Goal: Information Seeking & Learning: Learn about a topic

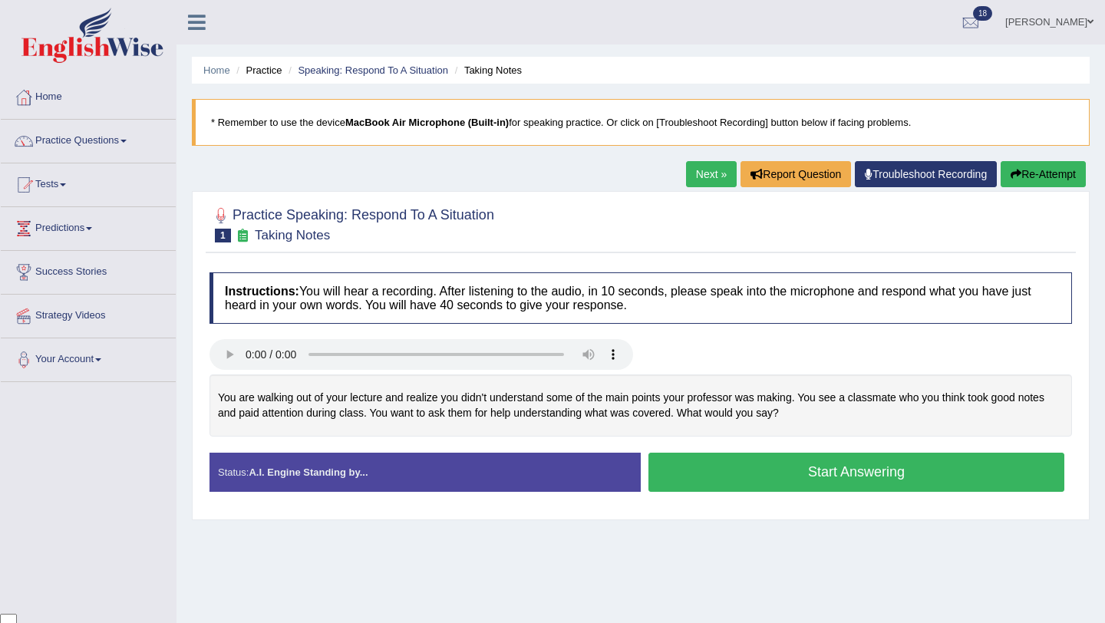
scroll to position [124, 0]
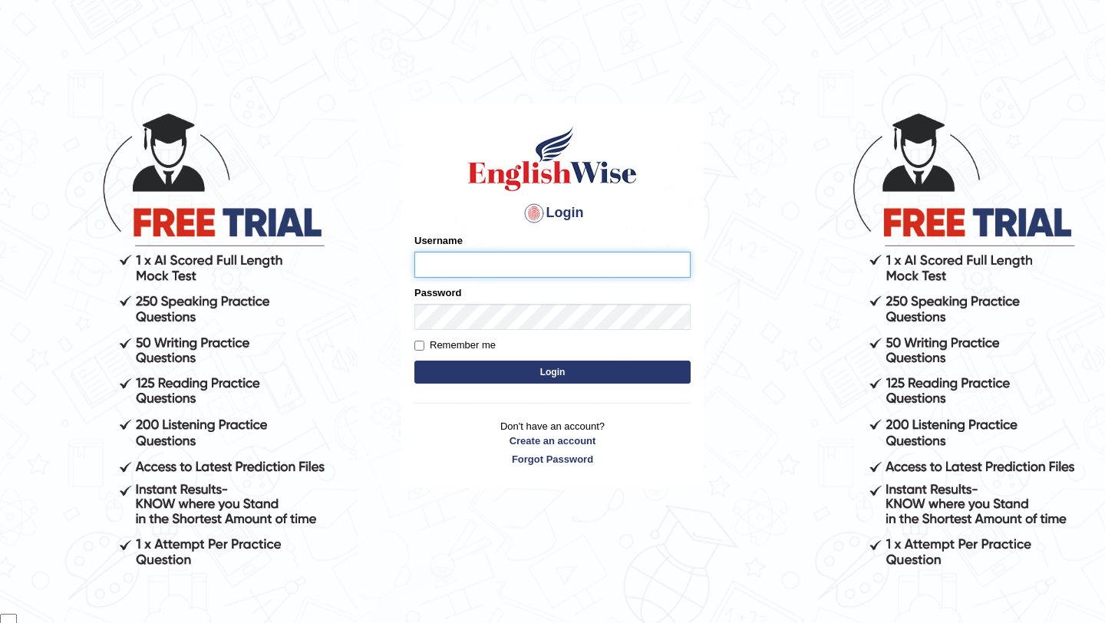
scroll to position [124, 0]
click at [493, 265] on input "Username" at bounding box center [552, 265] width 276 height 26
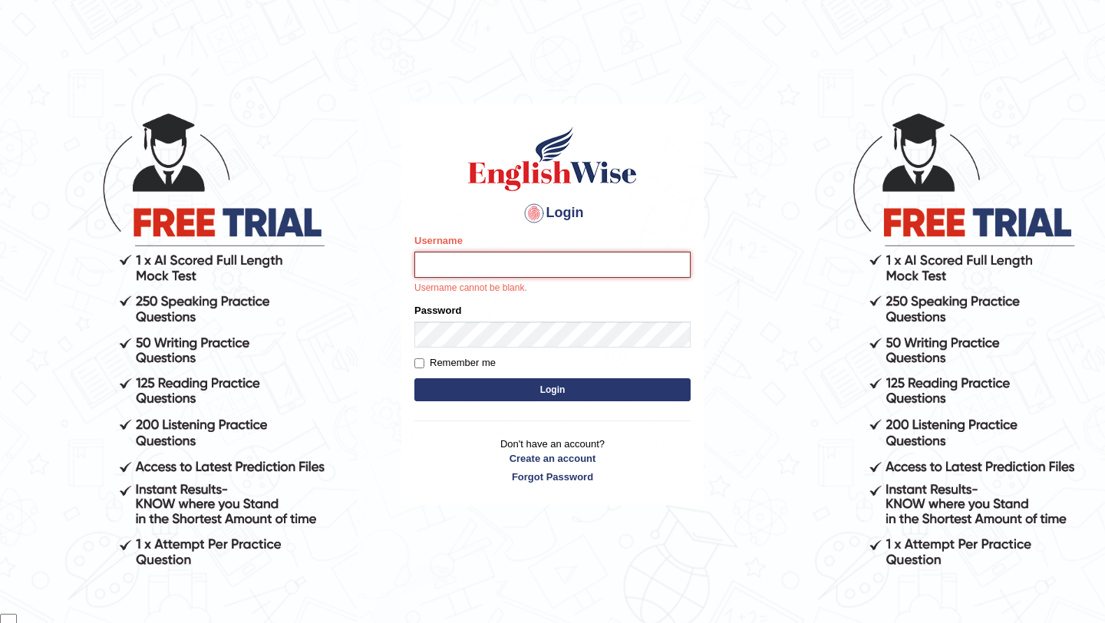
type input "samsubedi"
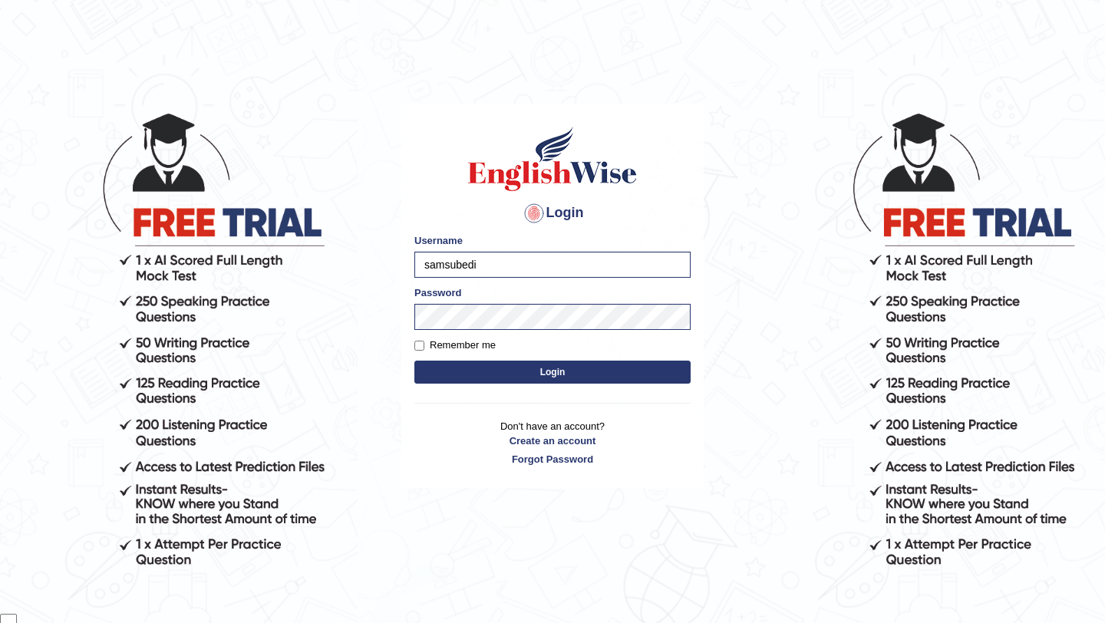
click at [527, 372] on button "Login" at bounding box center [552, 372] width 276 height 23
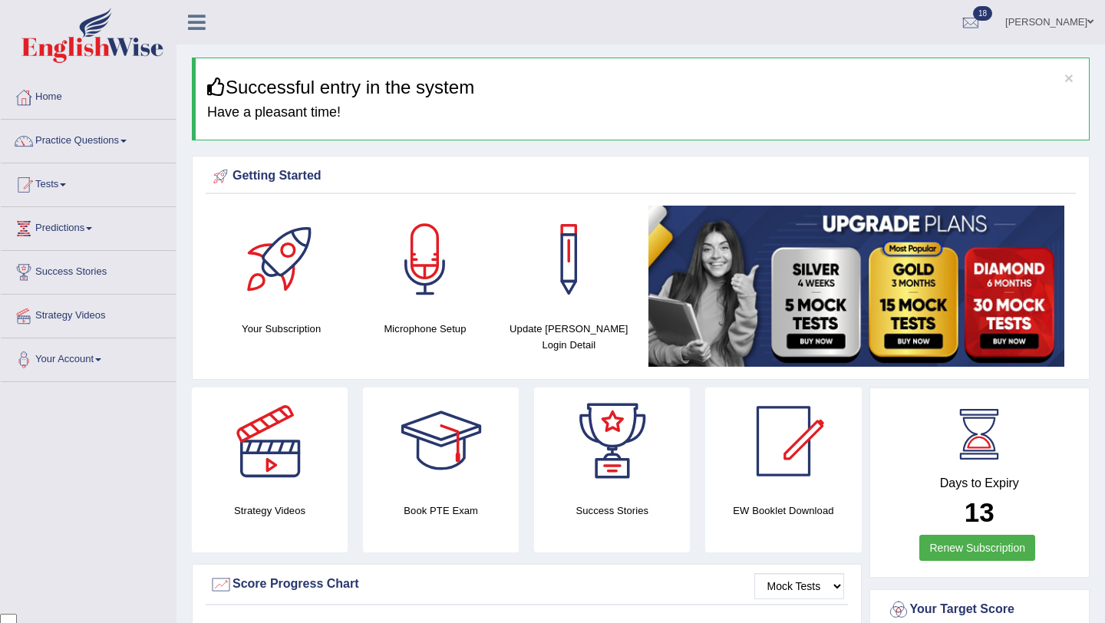
scroll to position [124, 0]
click at [142, 140] on link "Practice Questions" at bounding box center [88, 139] width 175 height 38
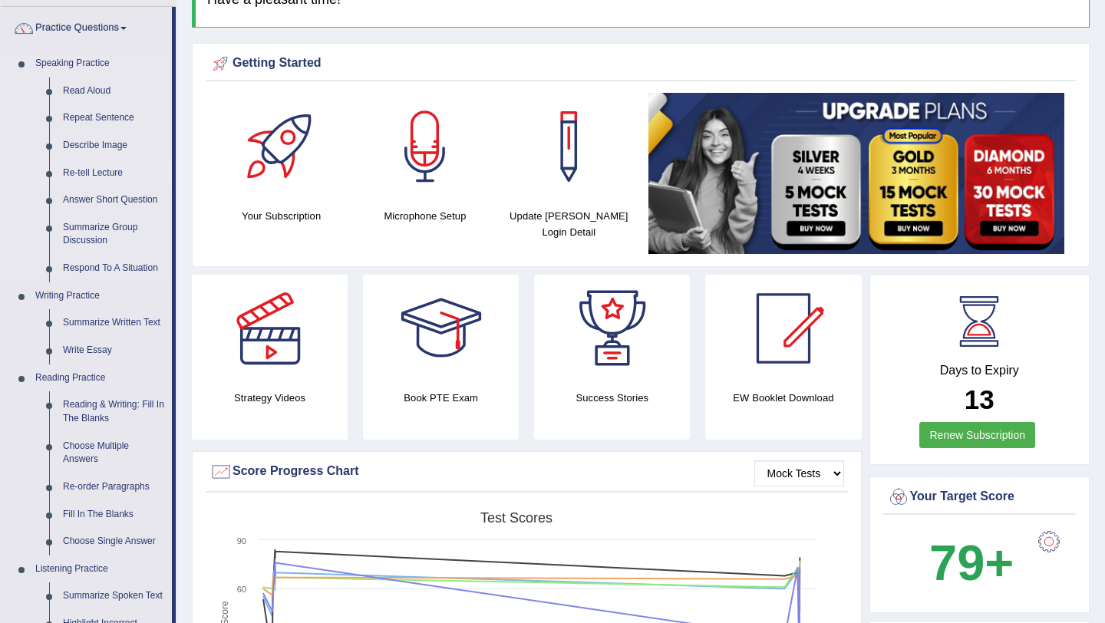
scroll to position [116, 0]
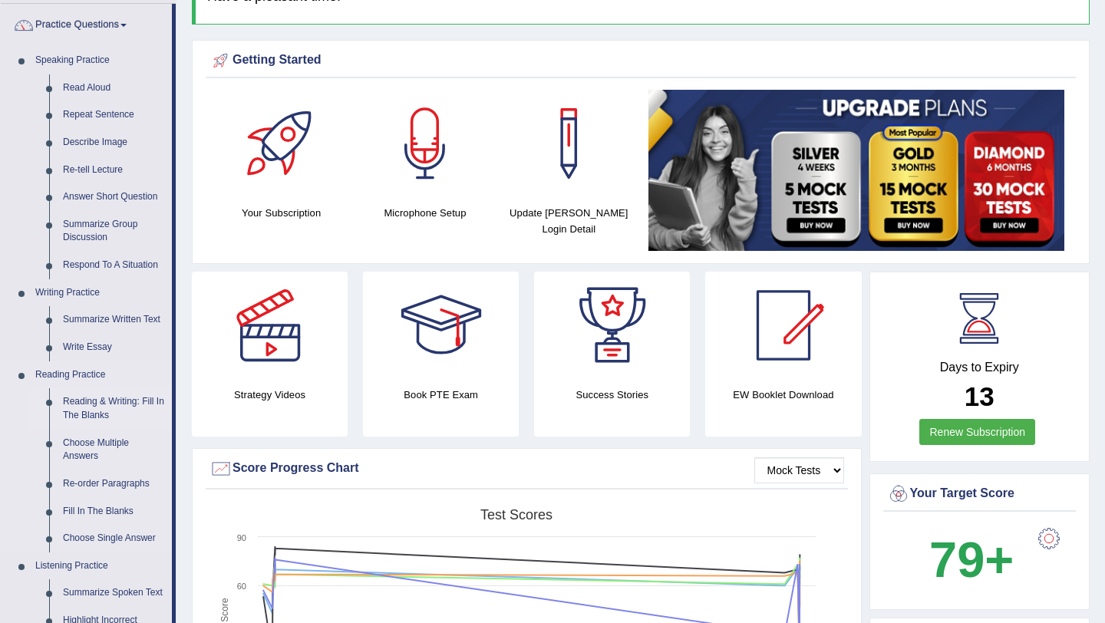
click at [117, 405] on link "Reading & Writing: Fill In The Blanks" at bounding box center [114, 408] width 116 height 41
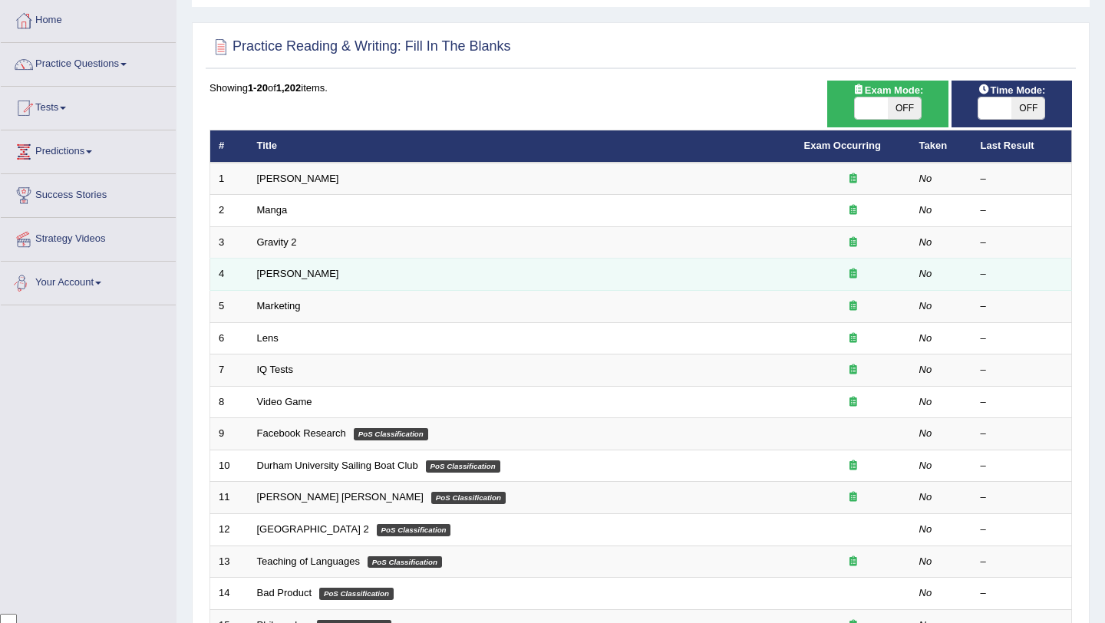
scroll to position [89, 0]
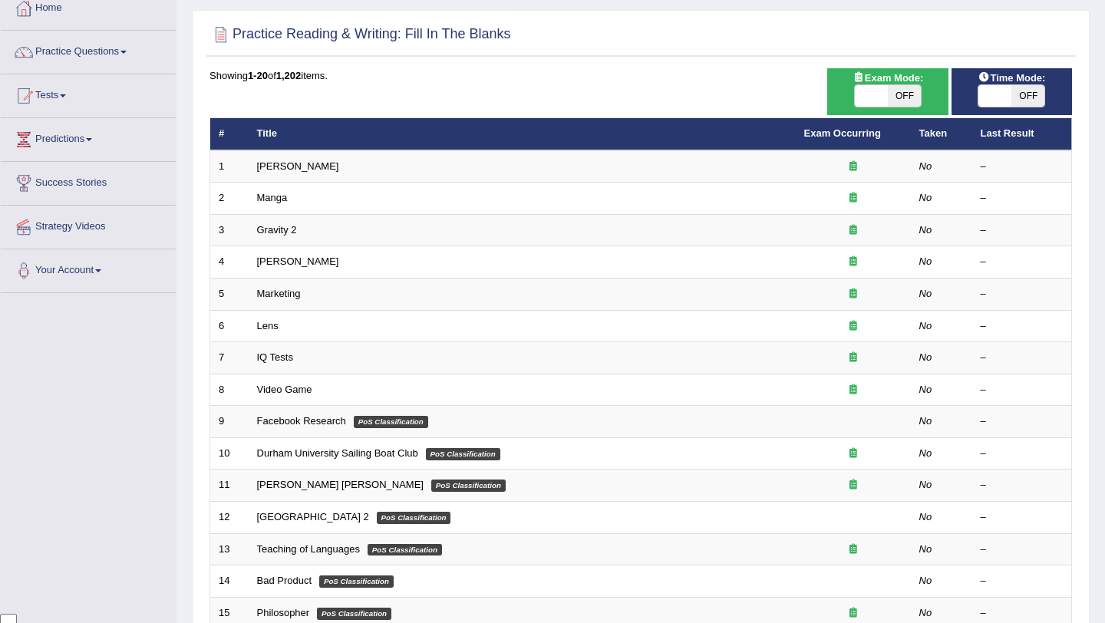
click at [911, 91] on span "OFF" at bounding box center [904, 95] width 33 height 21
checkbox input "true"
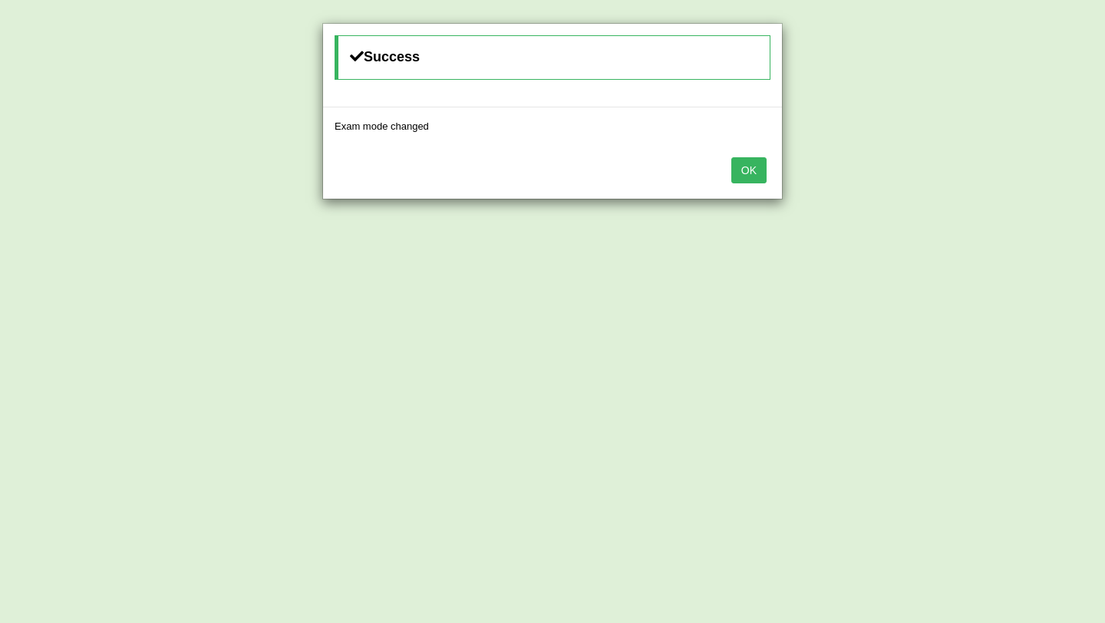
click at [744, 160] on button "OK" at bounding box center [748, 170] width 35 height 26
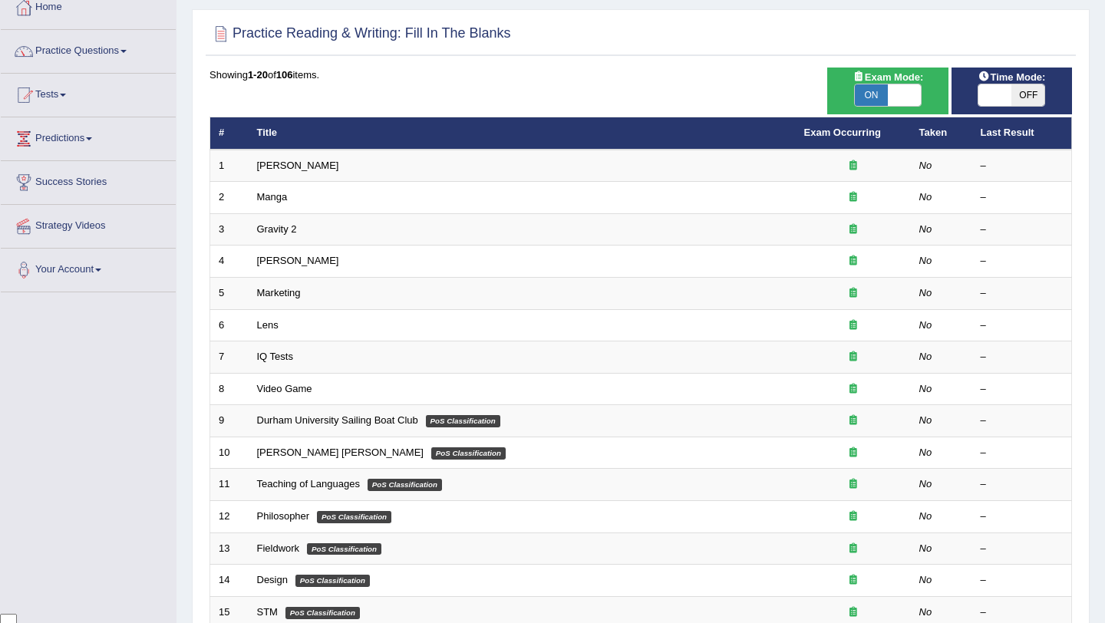
scroll to position [124, 0]
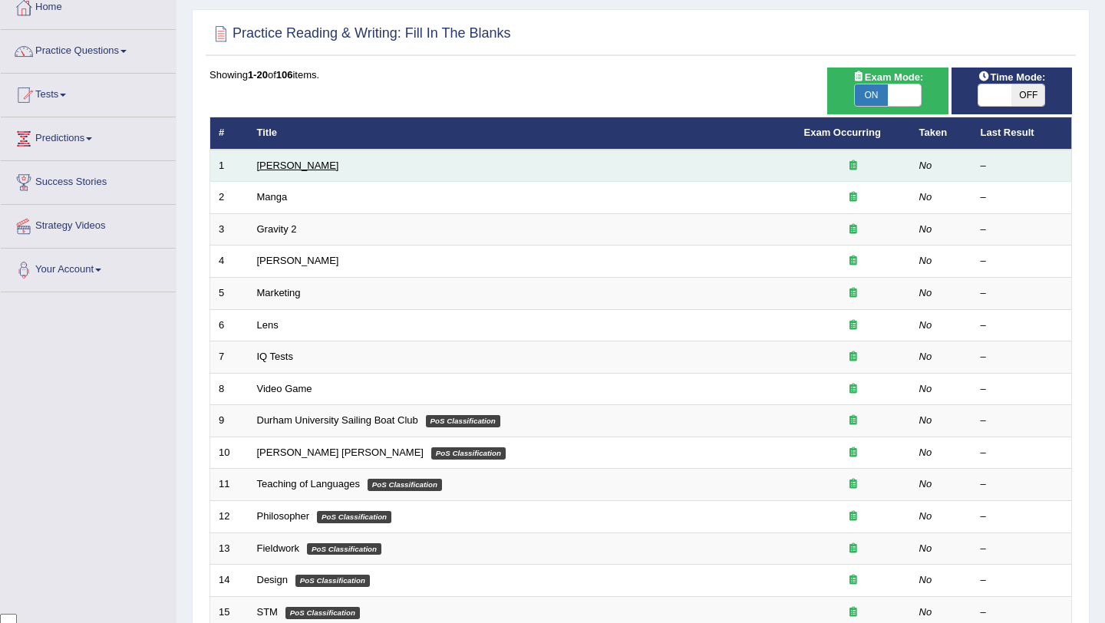
click at [277, 170] on link "[PERSON_NAME]" at bounding box center [298, 166] width 82 height 12
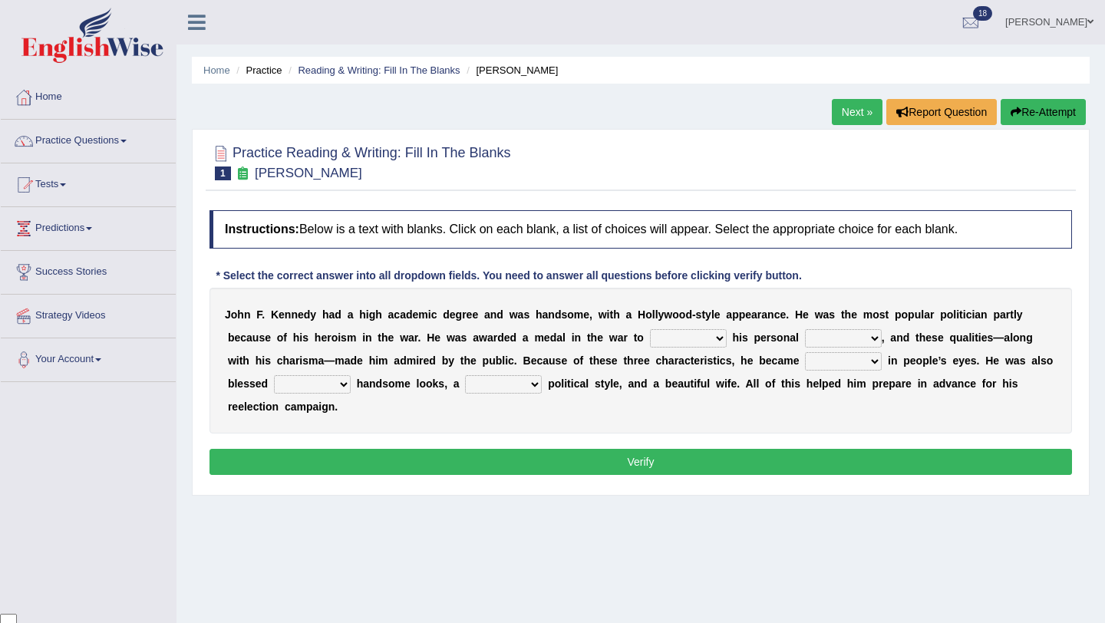
scroll to position [124, 0]
click at [719, 335] on select "prove show evidence upthrow" at bounding box center [688, 338] width 77 height 18
select select "prove"
click at [651, 329] on select "prove show evidence upthrow" at bounding box center [688, 338] width 77 height 18
click at [872, 331] on select "passion courage charm liking" at bounding box center [843, 338] width 77 height 18
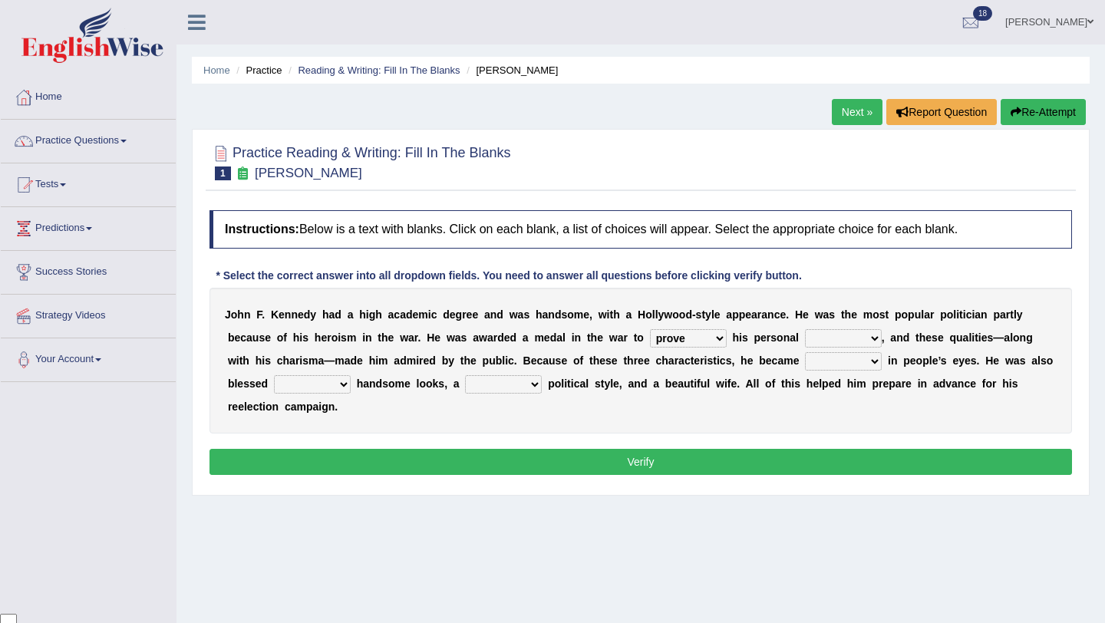
select select "courage"
click at [805, 329] on select "passion courage charm liking" at bounding box center [843, 338] width 77 height 18
click at [871, 363] on select "iconic ironic identical impotent" at bounding box center [843, 361] width 77 height 18
select select "iconic"
click at [806, 352] on select "iconic ironic identical impotent" at bounding box center [843, 361] width 77 height 18
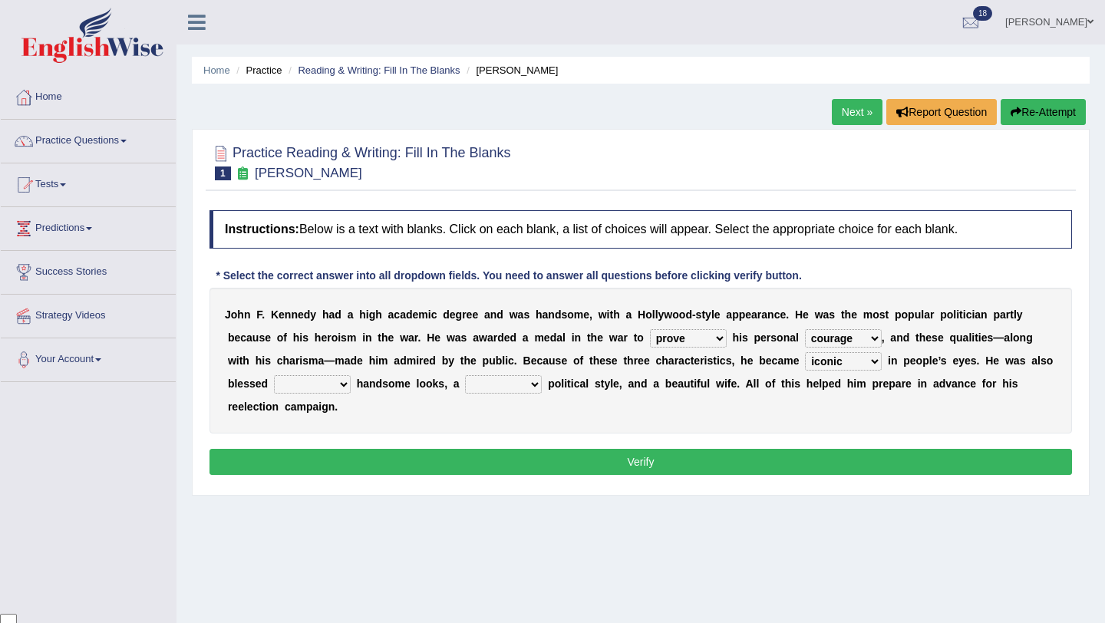
click at [348, 384] on select "with in upon to" at bounding box center [312, 384] width 77 height 18
select select "with"
click at [274, 375] on select "with in upon to" at bounding box center [312, 384] width 77 height 18
click at [528, 384] on select "mending mends mended mend" at bounding box center [503, 384] width 77 height 18
select select "mended"
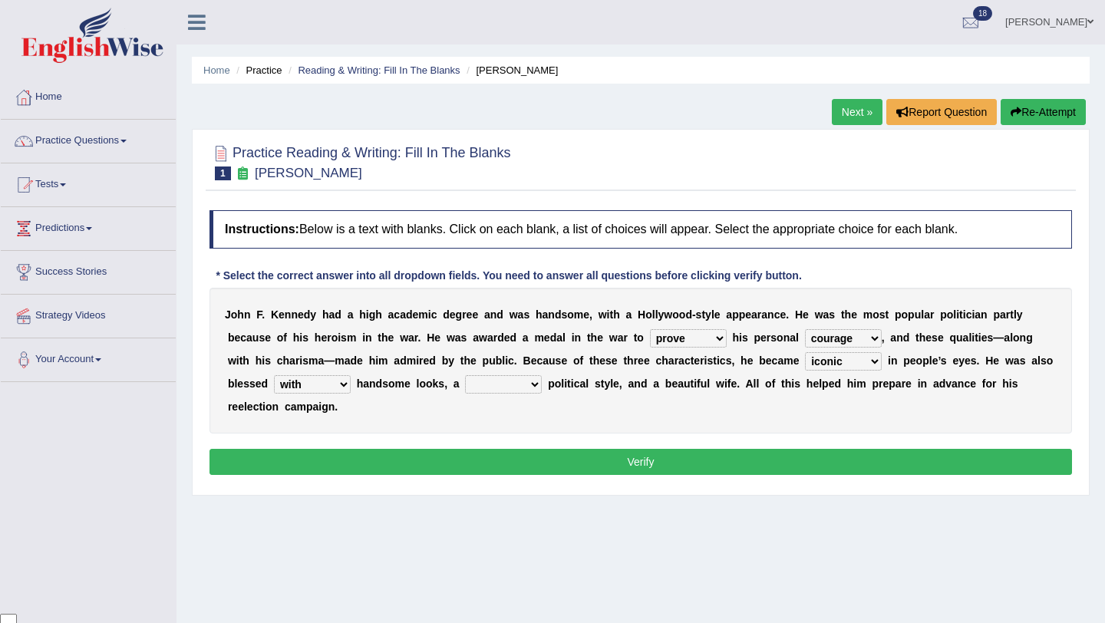
click at [465, 375] on select "mending mends mended mend" at bounding box center [503, 384] width 77 height 18
click at [592, 463] on button "Verify" at bounding box center [640, 462] width 862 height 26
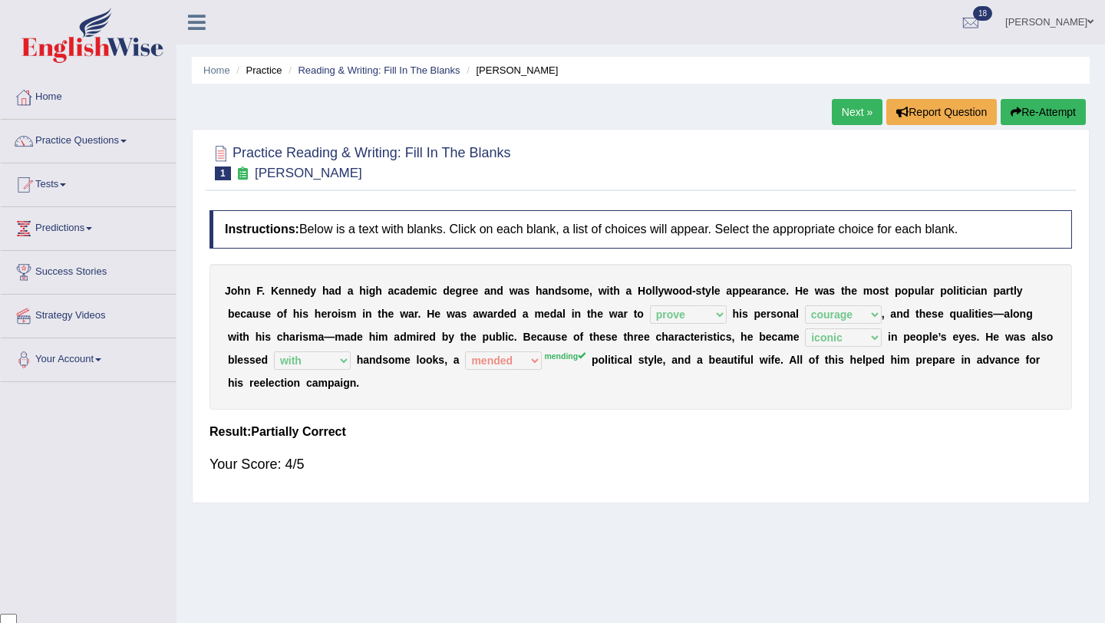
click at [847, 124] on link "Next »" at bounding box center [857, 112] width 51 height 26
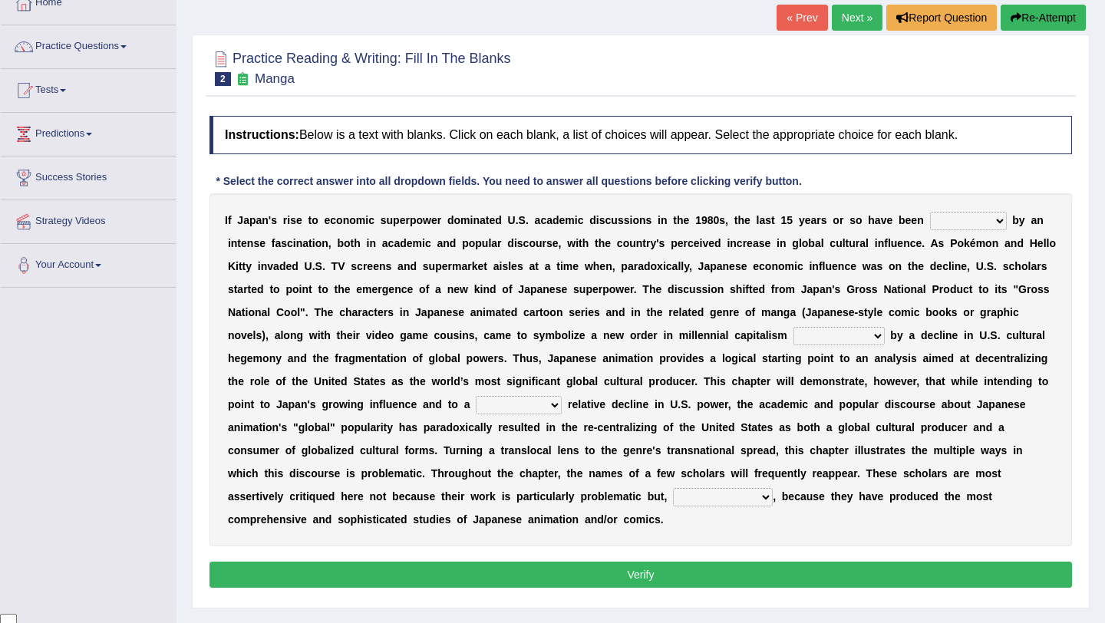
scroll to position [97, 0]
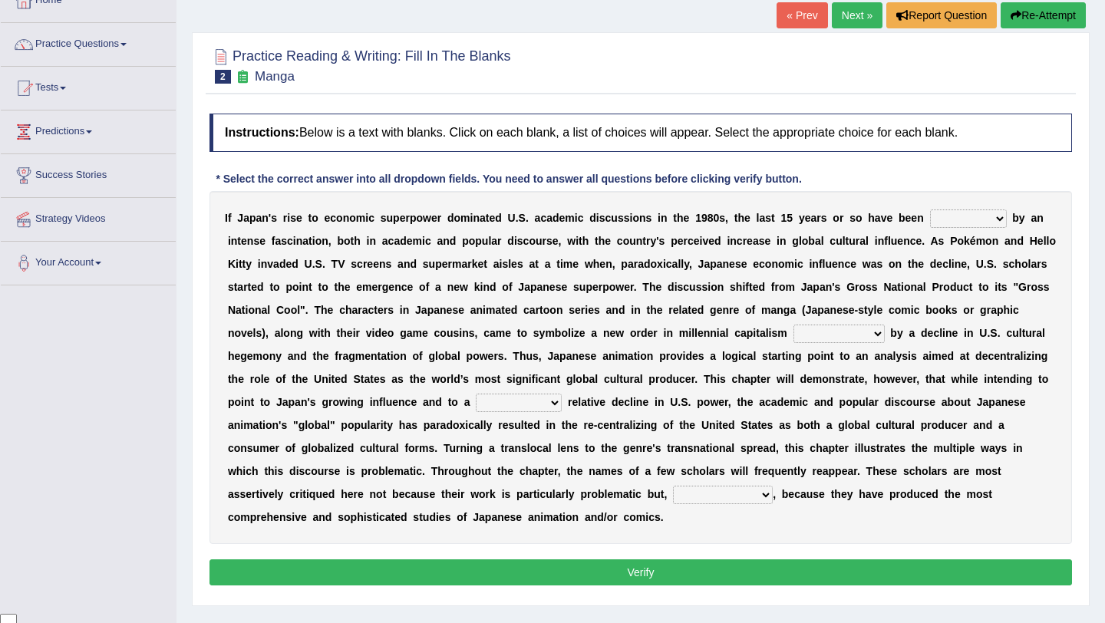
click at [996, 220] on select "marked dedicated made inspired" at bounding box center [968, 218] width 77 height 18
click at [930, 209] on select "marked dedicated made inspired" at bounding box center [968, 218] width 77 height 18
click at [1003, 218] on select "marked dedicated made inspired" at bounding box center [968, 218] width 77 height 18
select select "inspired"
click at [930, 209] on select "marked dedicated made inspired" at bounding box center [968, 218] width 77 height 18
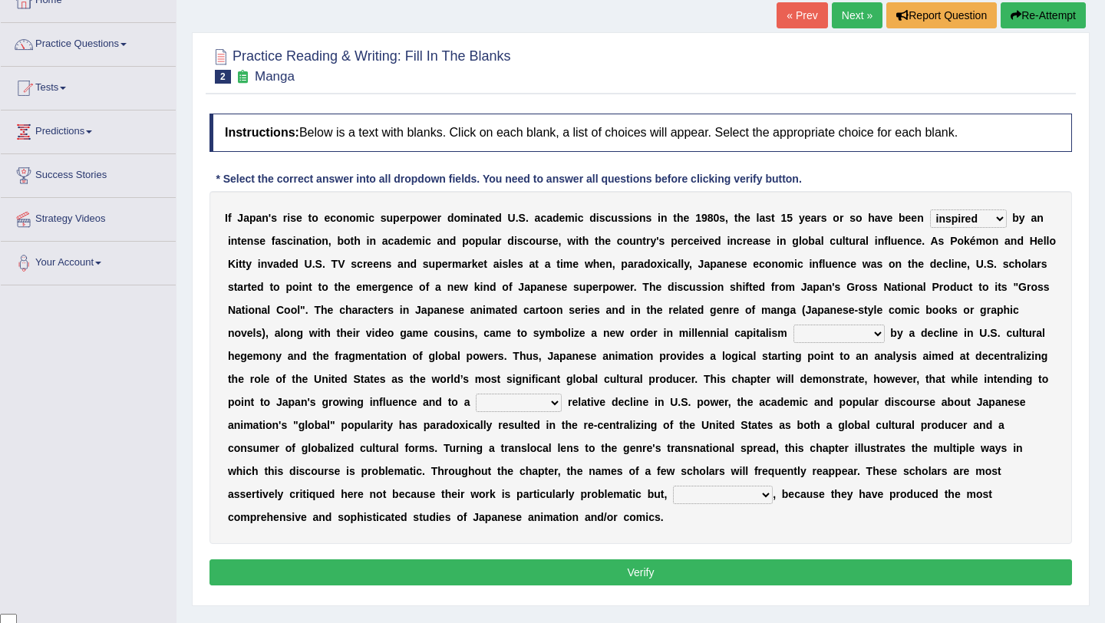
click at [877, 333] on select "pocessed characterized opposed tangled" at bounding box center [838, 334] width 91 height 18
select select "characterized"
click at [793, 325] on select "pocessed characterized opposed tangled" at bounding box center [838, 334] width 91 height 18
click at [556, 401] on select "concomitant discrete proportional legitimate" at bounding box center [519, 403] width 86 height 18
select select "proportional"
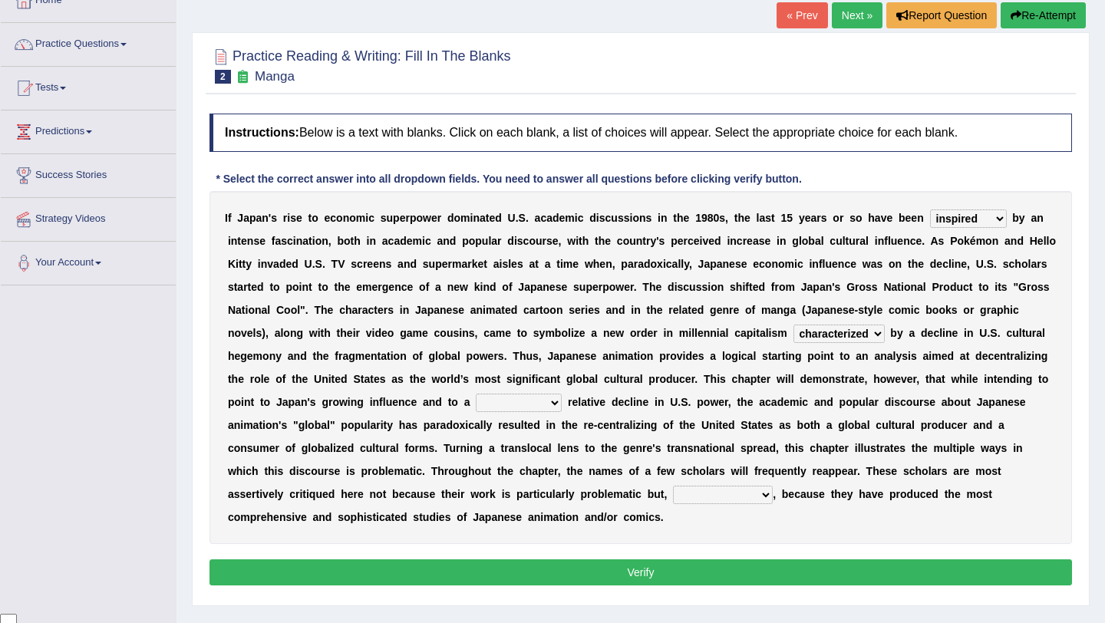
click at [476, 394] on select "concomitant discrete proportional legitimate" at bounding box center [519, 403] width 86 height 18
click at [758, 493] on select "however on the contrary in addition on the whole" at bounding box center [723, 495] width 100 height 18
click at [766, 494] on select "however on the contrary in addition on the whole" at bounding box center [723, 495] width 100 height 18
select select "on the contrary"
click at [673, 486] on select "however on the contrary in addition on the whole" at bounding box center [723, 495] width 100 height 18
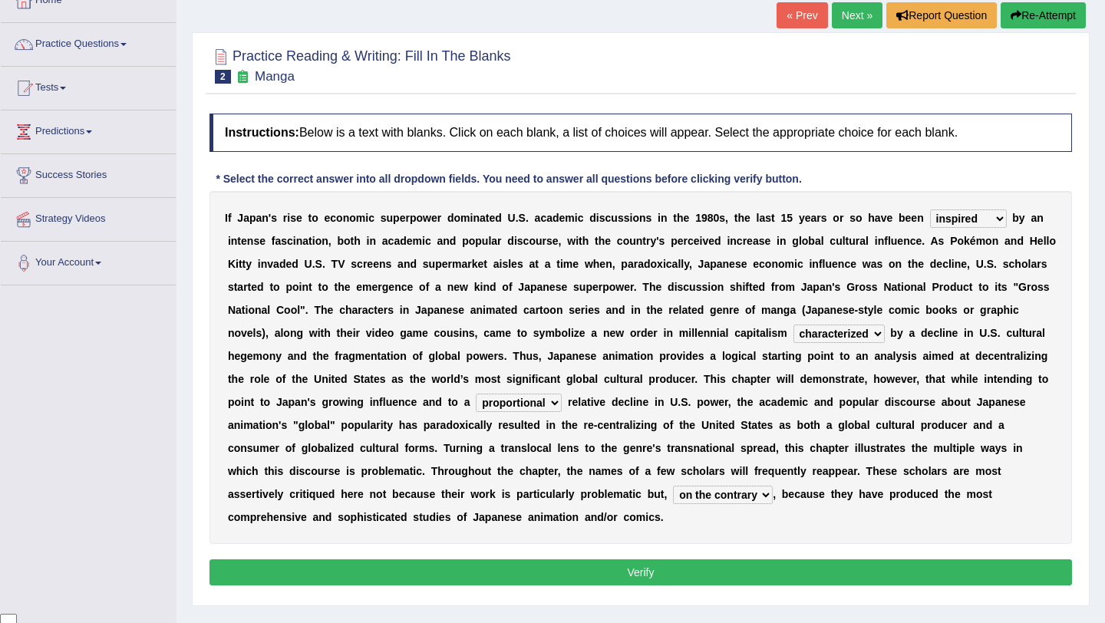
click at [776, 565] on button "Verify" at bounding box center [640, 572] width 862 height 26
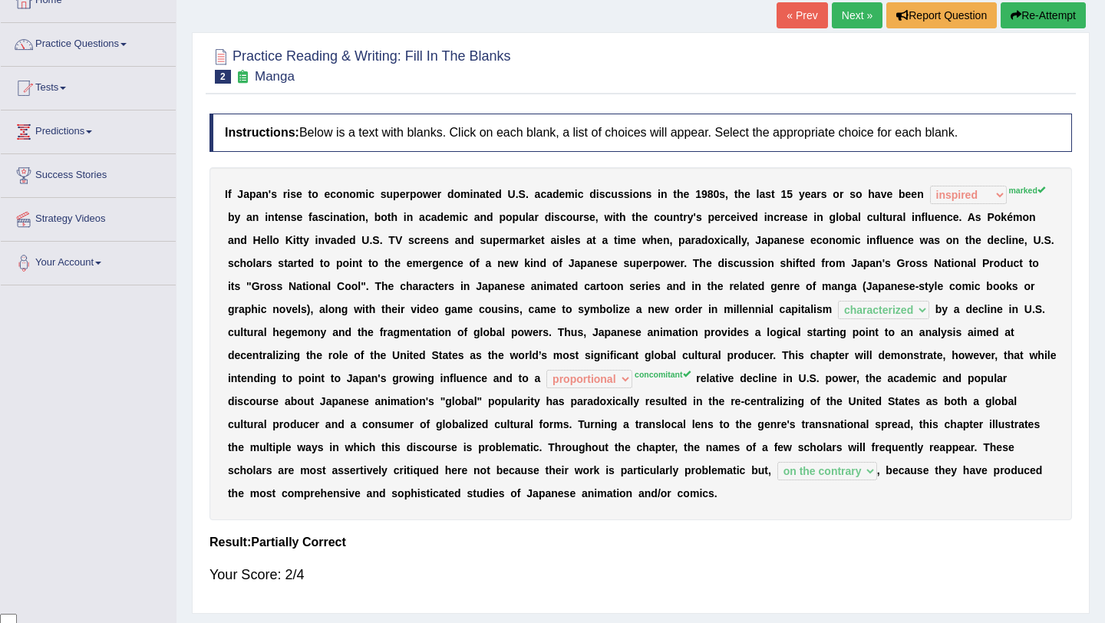
click at [848, 21] on link "Next »" at bounding box center [857, 15] width 51 height 26
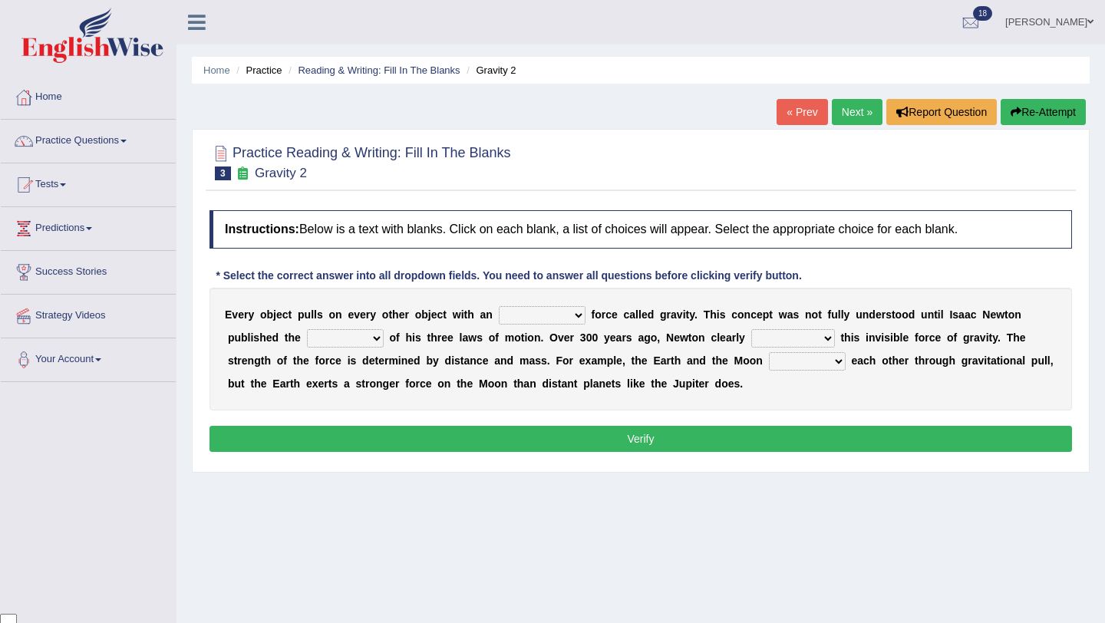
click at [575, 312] on select "invisible unknown unbelievable inconsistent" at bounding box center [542, 315] width 87 height 18
select select "invisible"
click at [499, 306] on select "invisible unknown unbelievable inconsistent" at bounding box center [542, 315] width 87 height 18
click at [372, 338] on select "concept theory method argument" at bounding box center [345, 338] width 77 height 18
select select "theory"
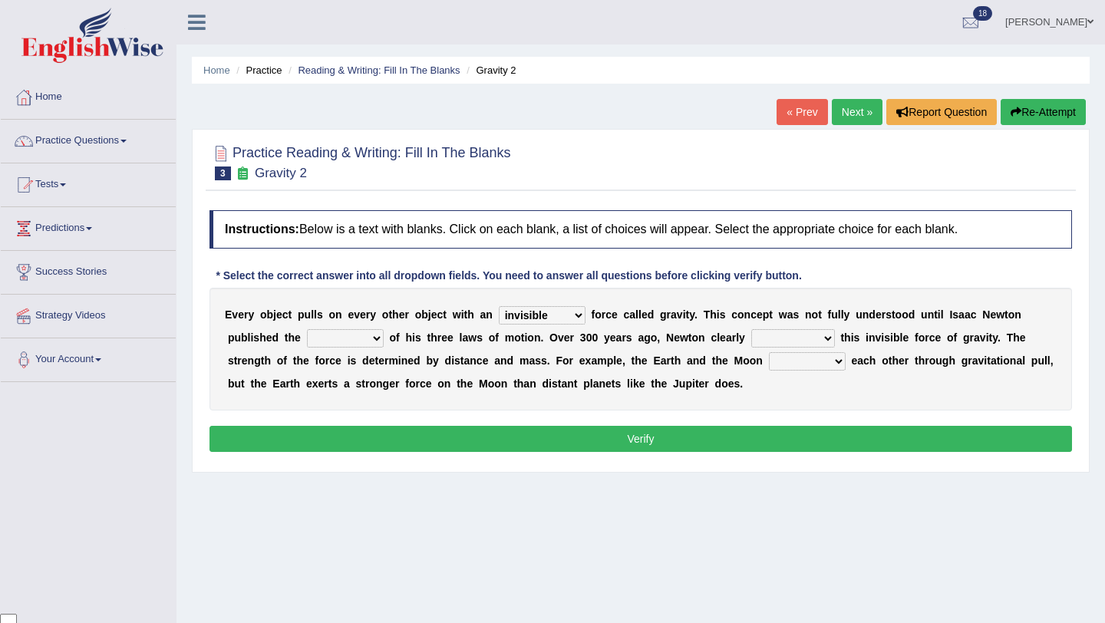
click at [307, 329] on select "concept theory method argument" at bounding box center [345, 338] width 77 height 18
click at [829, 335] on select "explained undermined overturned realized" at bounding box center [793, 338] width 84 height 18
select select "explained"
click at [751, 329] on select "explained undermined overturned realized" at bounding box center [793, 338] width 84 height 18
click at [826, 358] on select "affect spin evade span" at bounding box center [807, 361] width 77 height 18
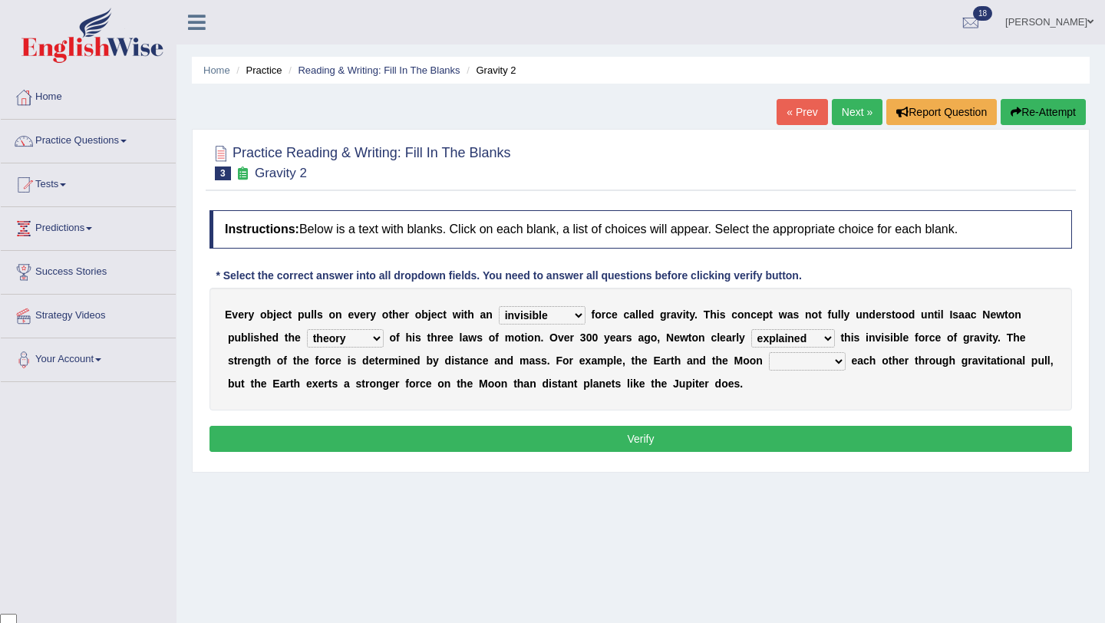
select select "spin"
click at [769, 352] on select "affect spin evade span" at bounding box center [807, 361] width 77 height 18
click at [789, 426] on button "Verify" at bounding box center [640, 439] width 862 height 26
